Goal: Task Accomplishment & Management: Manage account settings

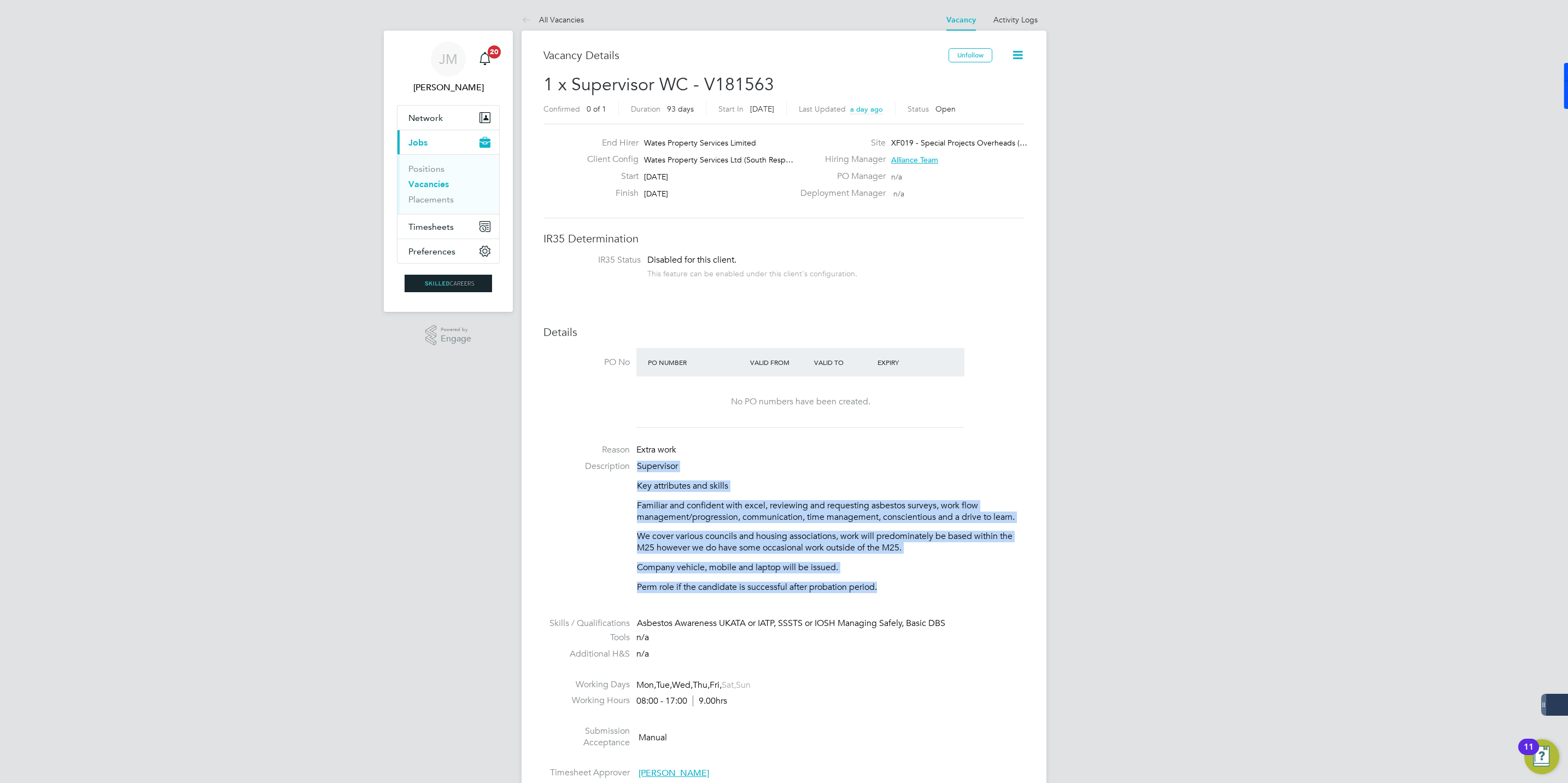
drag, startPoint x: 637, startPoint y: 468, endPoint x: 883, endPoint y: 599, distance: 278.7
click at [881, 601] on li "Description Supervisor Key attributes and skills Familiar and confident with ex…" at bounding box center [784, 532] width 481 height 143
copy div "Supervisor Key attributes and skills Familiar and confident with excel, reviewi…"
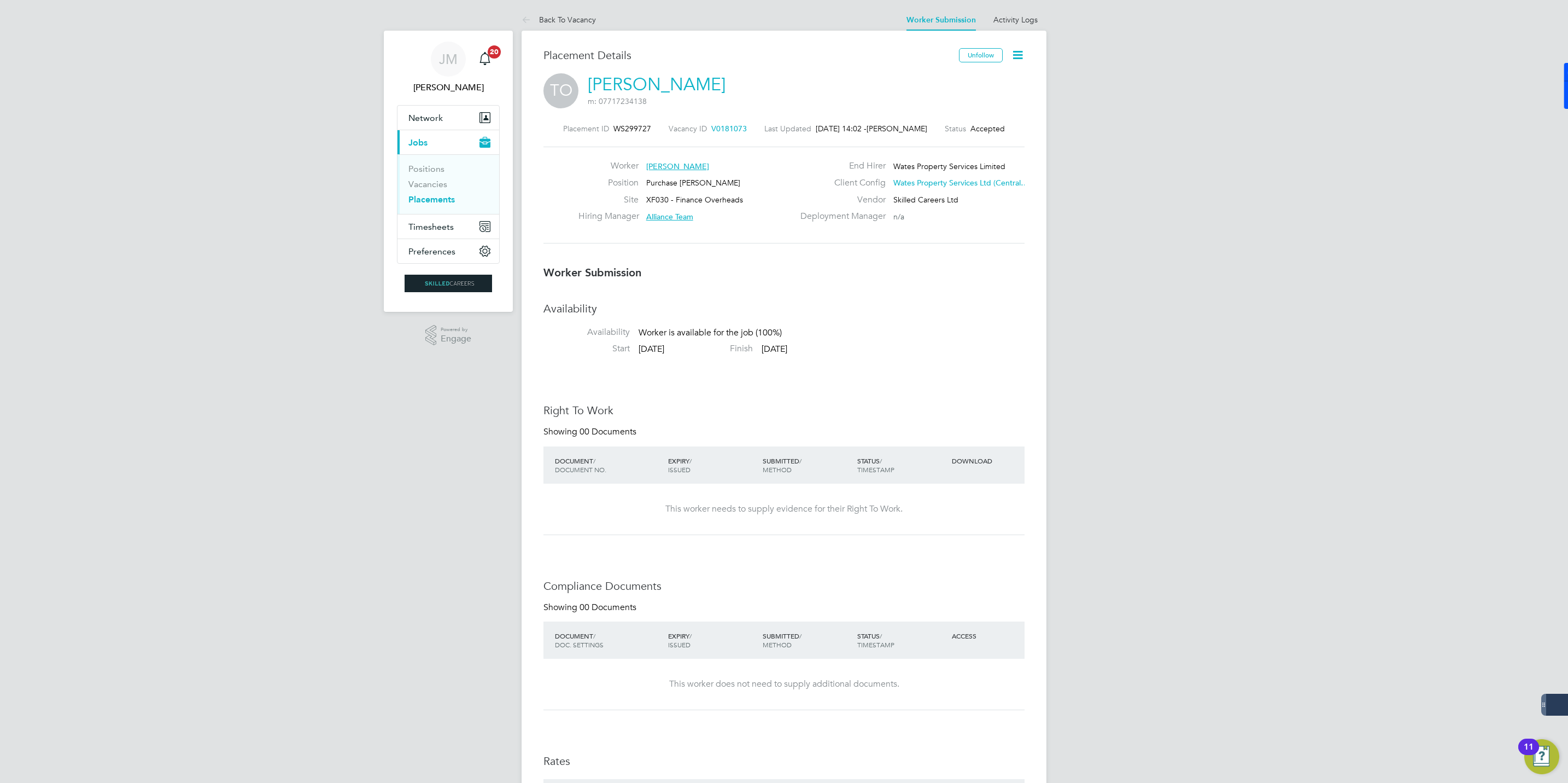
click at [718, 129] on span "V0181073" at bounding box center [729, 128] width 36 height 10
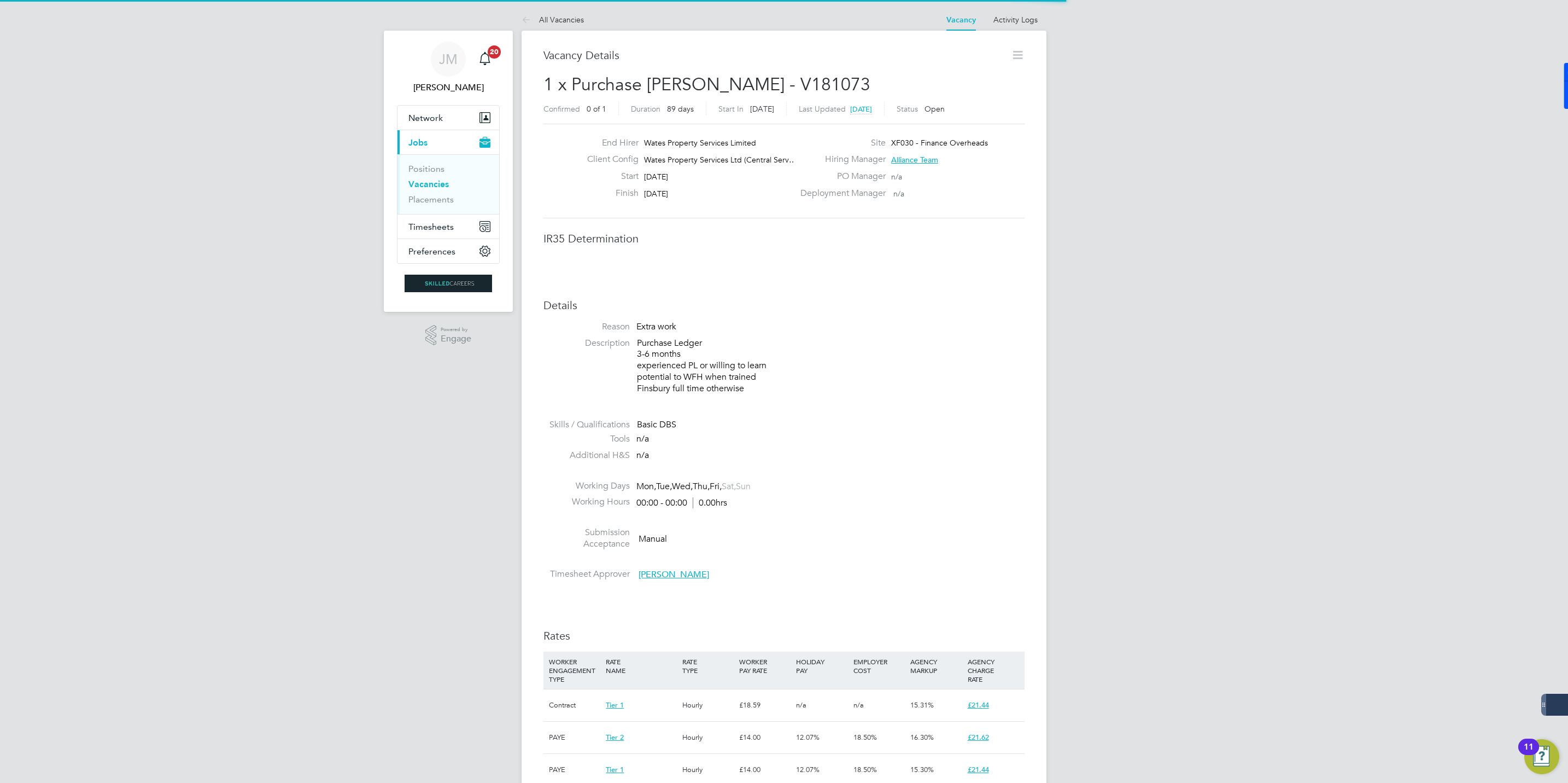
scroll to position [5, 5]
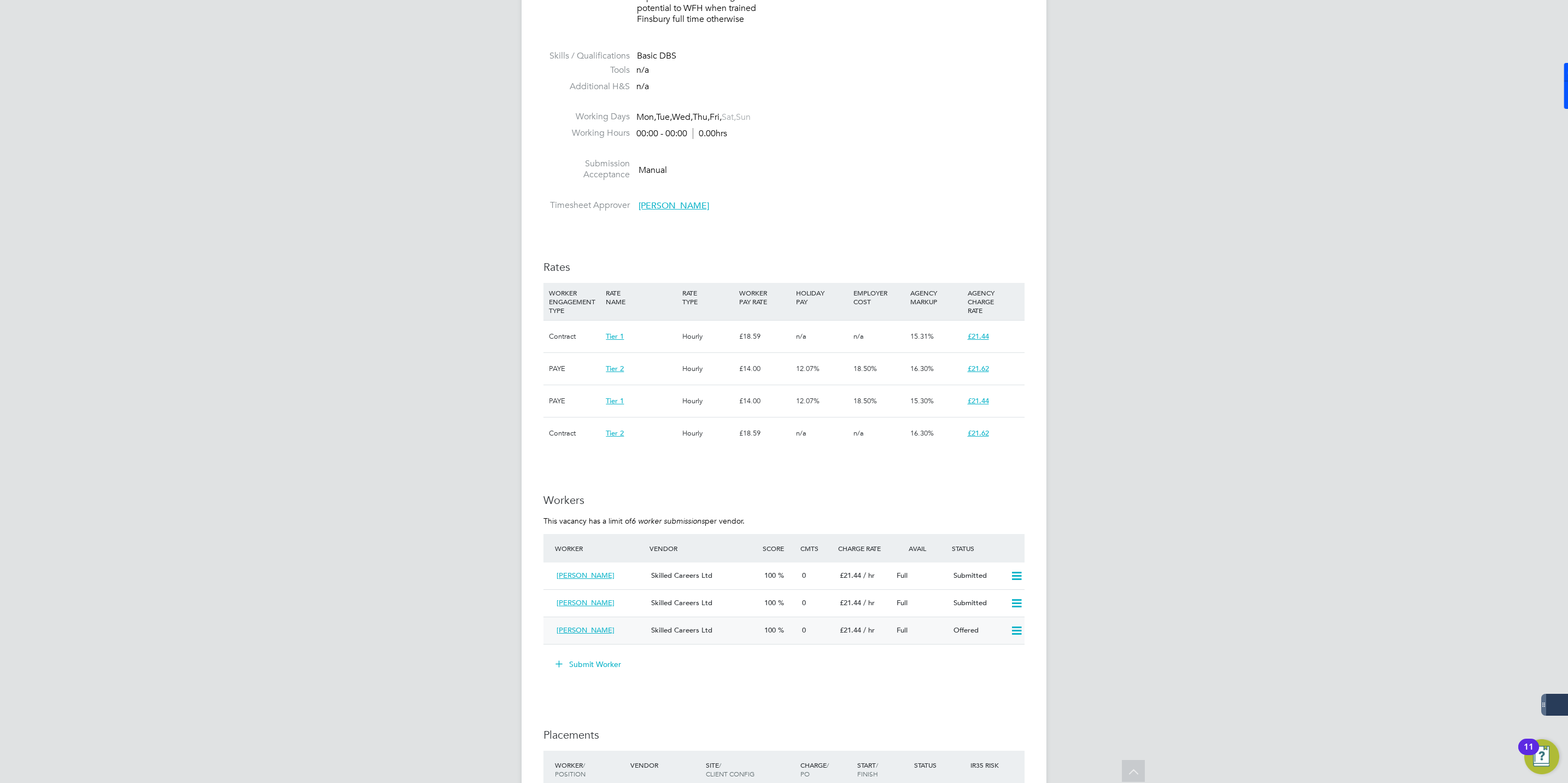
click at [1017, 629] on icon at bounding box center [1017, 630] width 13 height 9
click at [996, 658] on li "Confirm" at bounding box center [1000, 656] width 42 height 15
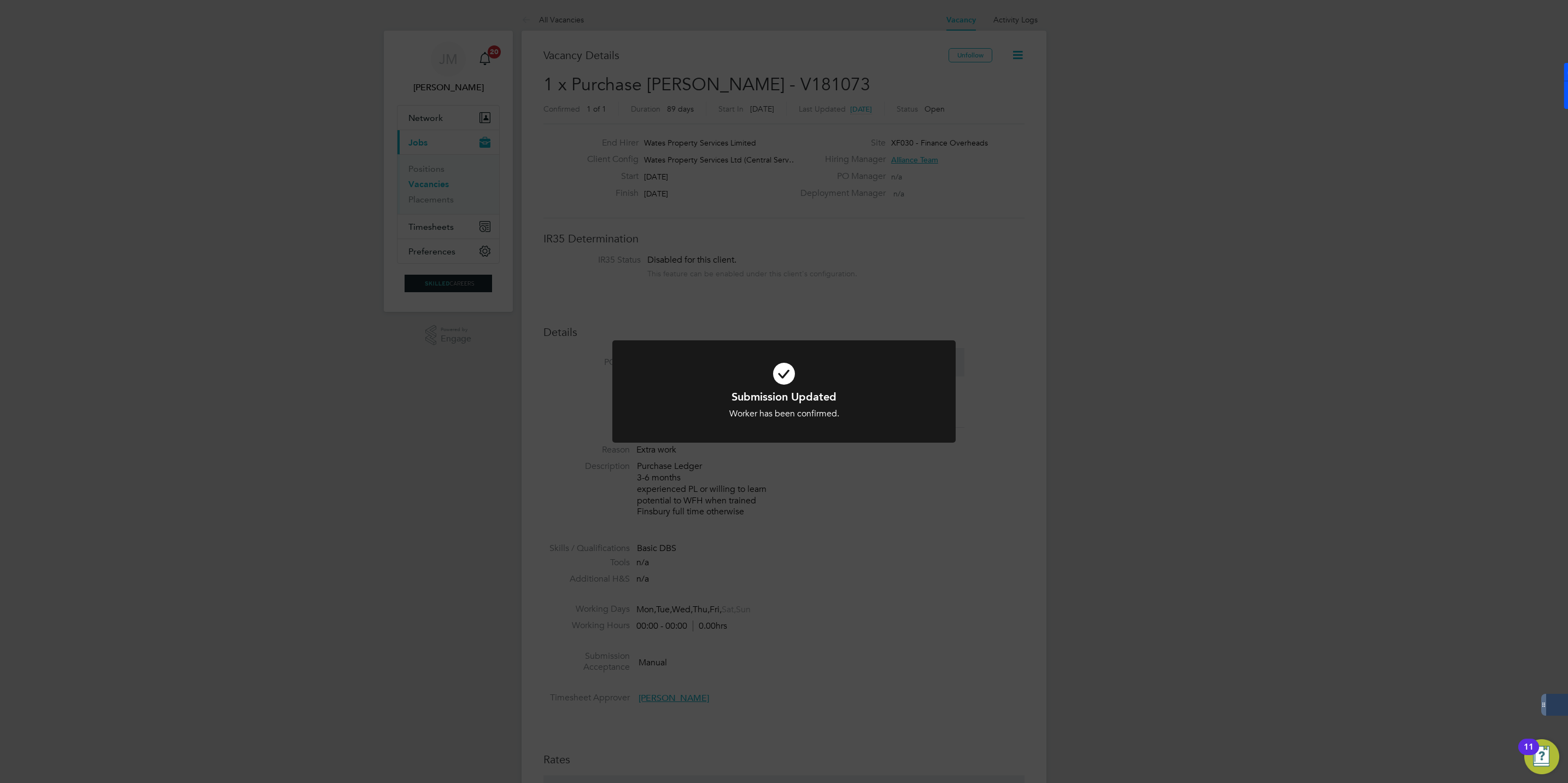
click at [981, 316] on div "Submission Updated Worker has been confirmed. Cancel Okay" at bounding box center [784, 392] width 1568 height 783
